Goal: Check status: Check status

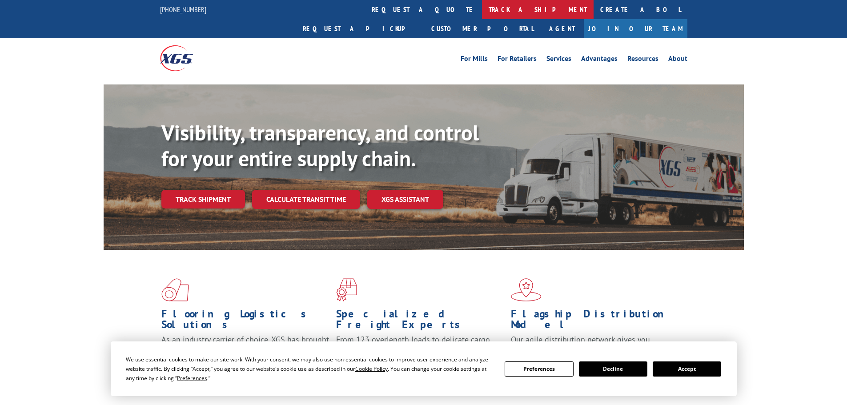
click at [482, 10] on link "track a shipment" at bounding box center [538, 9] width 112 height 19
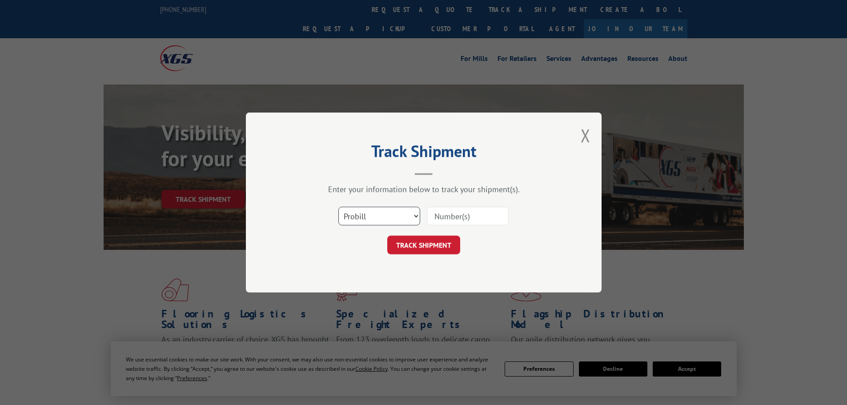
click at [385, 218] on select "Select category... Probill BOL PO" at bounding box center [379, 216] width 82 height 19
select select "bol"
click at [338, 207] on select "Select category... Probill BOL PO" at bounding box center [379, 216] width 82 height 19
click at [438, 214] on input at bounding box center [468, 216] width 82 height 19
paste input "6020758"
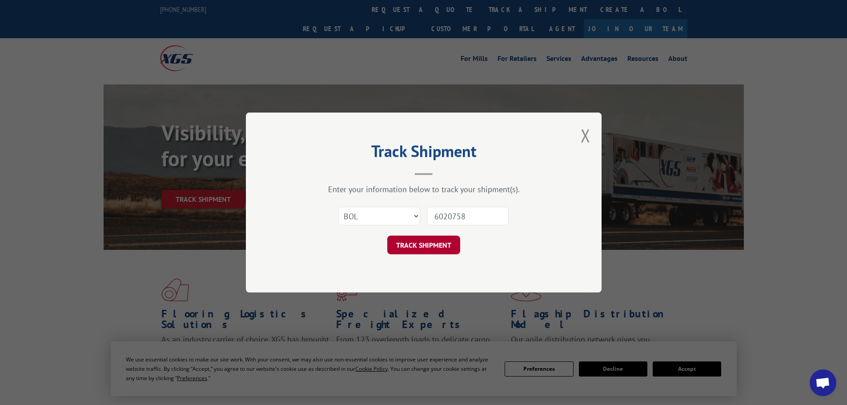
type input "6020758"
click at [416, 243] on button "TRACK SHIPMENT" at bounding box center [423, 245] width 73 height 19
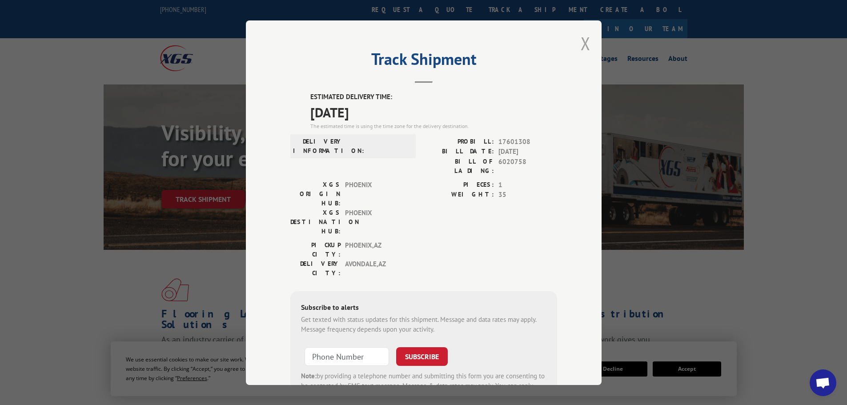
click at [581, 40] on button "Close modal" at bounding box center [586, 44] width 10 height 24
